Goal: Check status: Check status

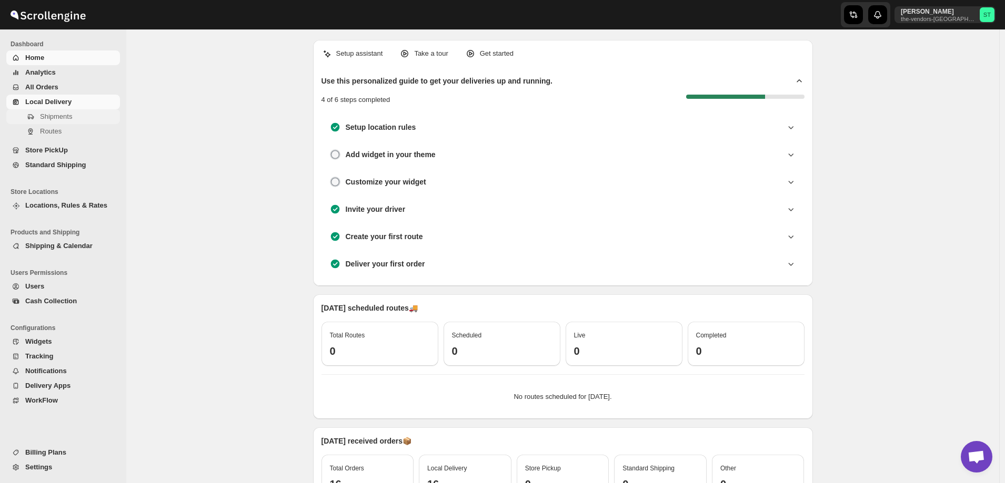
click at [49, 119] on span "Shipments" at bounding box center [56, 117] width 32 height 8
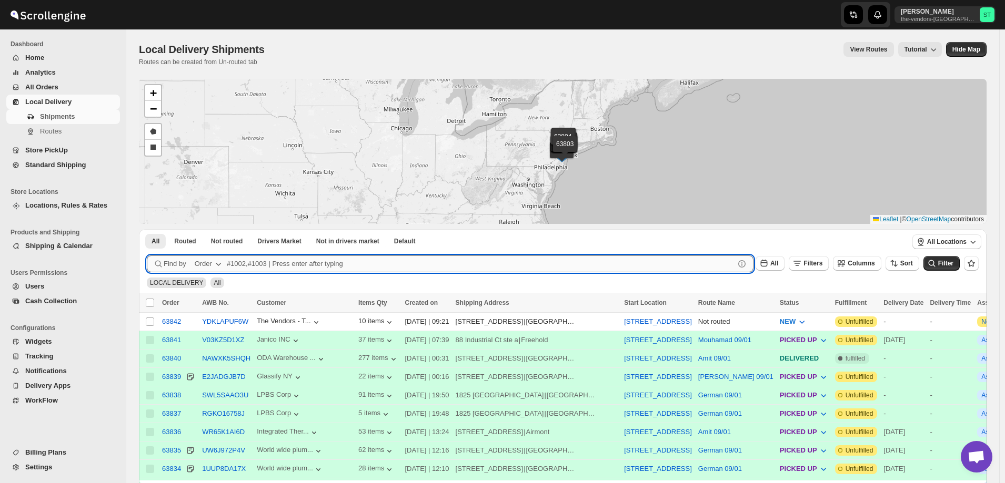
click at [327, 263] on input "text" at bounding box center [481, 264] width 508 height 17
paste input "63601"
type input "63601"
click at [147, 229] on button "Submit" at bounding box center [162, 234] width 30 height 11
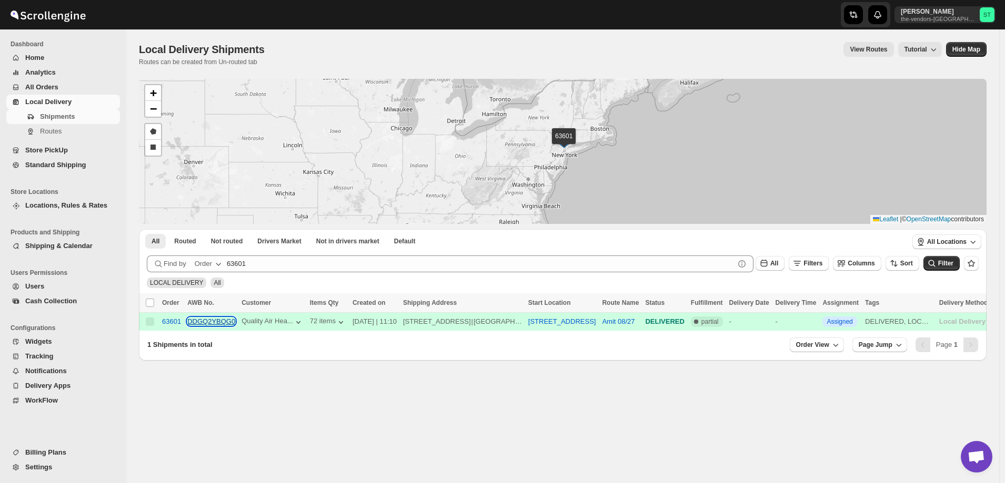
click at [212, 319] on button "DDGQ2YBQG0" at bounding box center [211, 322] width 48 height 8
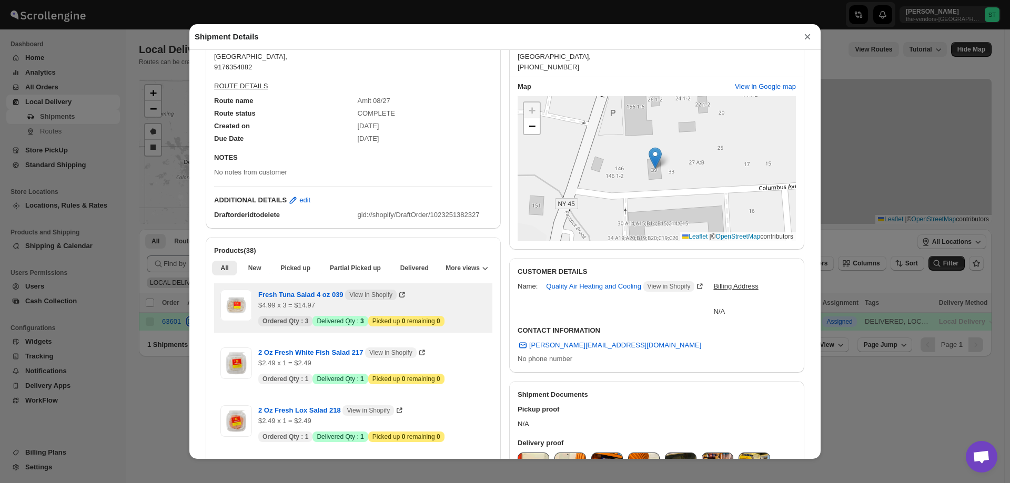
scroll to position [158, 0]
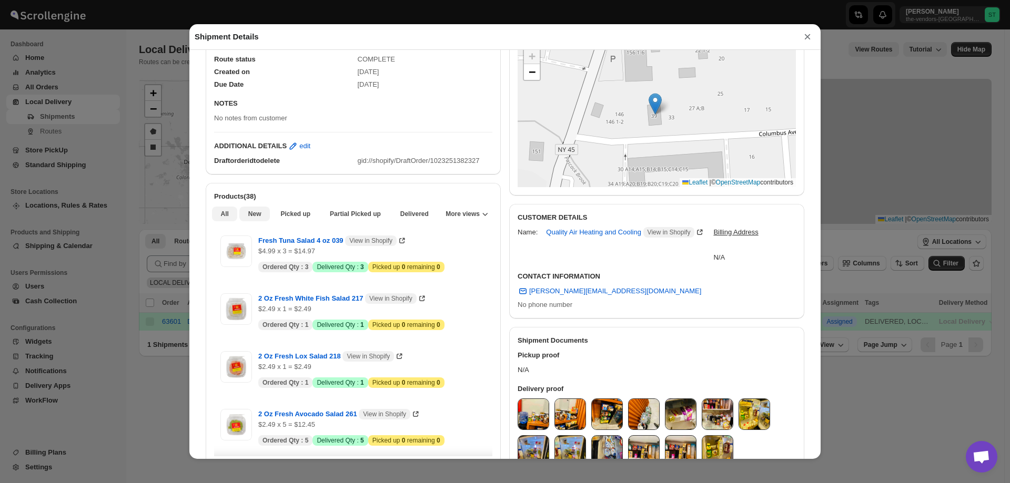
click at [262, 220] on button "New" at bounding box center [254, 214] width 31 height 15
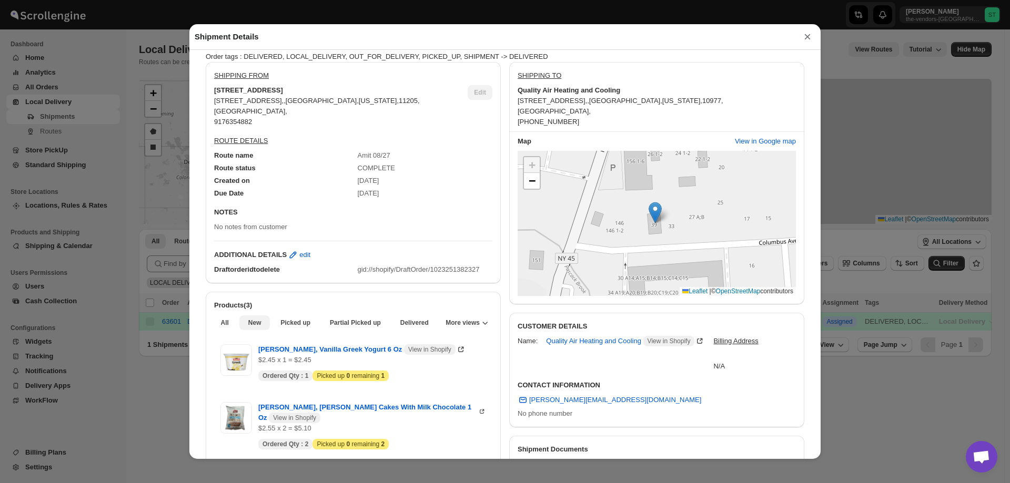
scroll to position [105, 0]
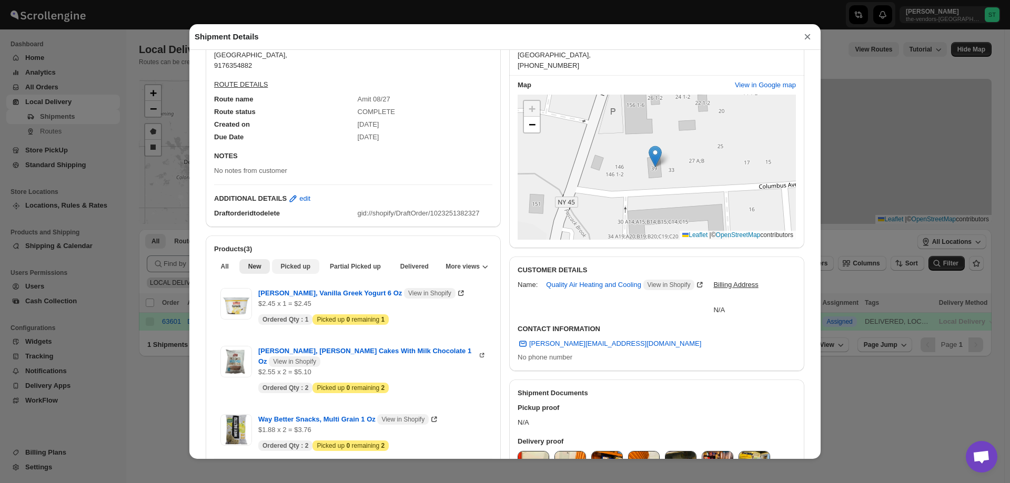
click at [304, 271] on span "Picked up" at bounding box center [295, 266] width 30 height 8
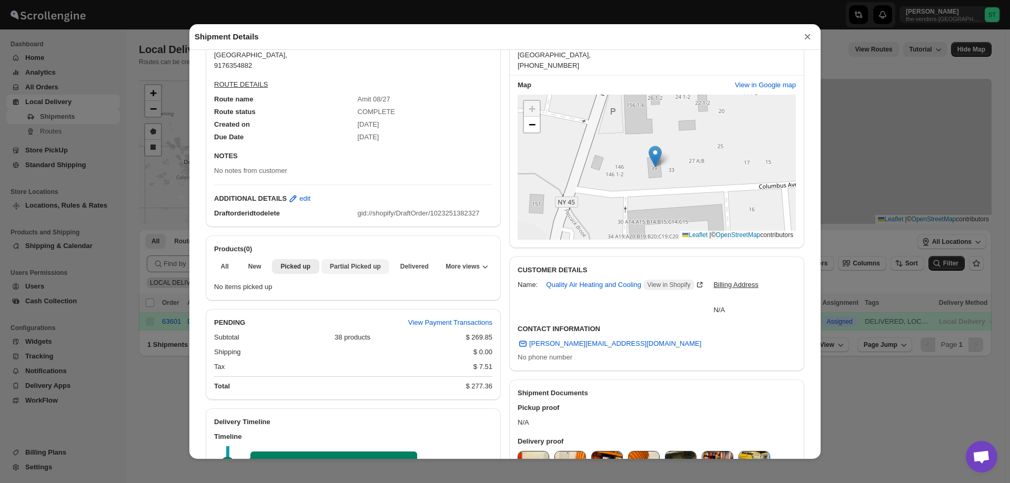
click at [334, 268] on span "Partial Picked up" at bounding box center [355, 266] width 51 height 8
click at [464, 269] on span "More views" at bounding box center [462, 266] width 34 height 8
click at [470, 271] on span "More views" at bounding box center [462, 266] width 34 height 8
click at [472, 271] on span "More views" at bounding box center [462, 266] width 34 height 8
click at [483, 268] on icon "More views" at bounding box center [485, 266] width 11 height 11
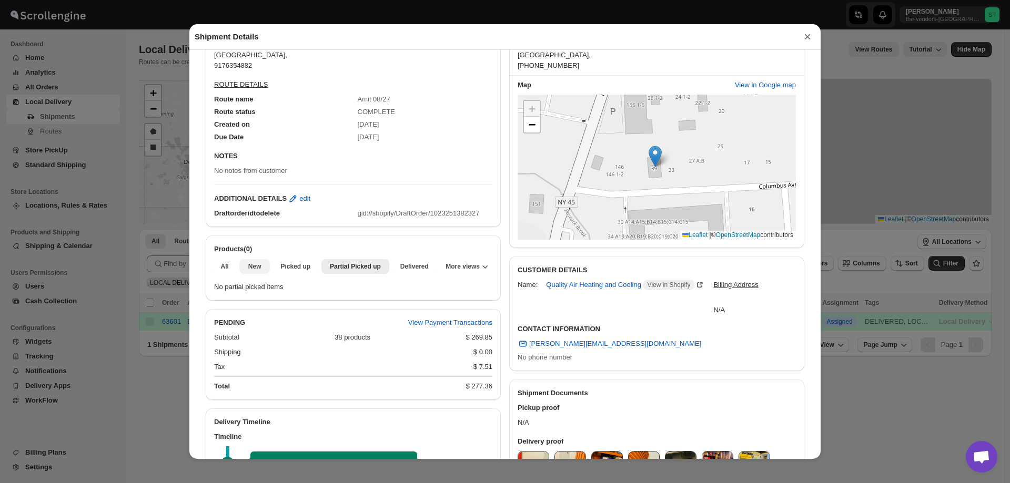
click at [263, 267] on button "New" at bounding box center [254, 266] width 31 height 15
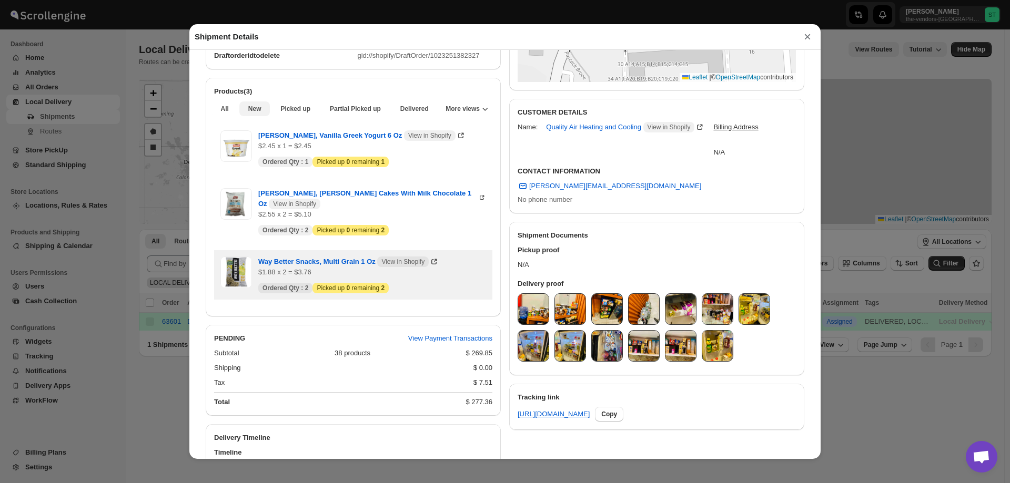
scroll to position [210, 0]
